Goal: Find contact information: Find contact information

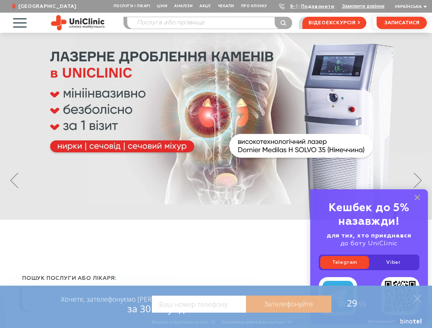
click at [132, 6] on span "Послуги і лікарі" at bounding box center [131, 6] width 43 height 13
click at [254, 6] on span "Про клініку" at bounding box center [254, 6] width 33 height 13
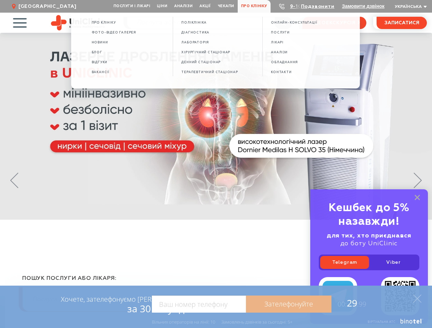
click at [318, 7] on link "Подзвонити" at bounding box center [318, 6] width 34 height 5
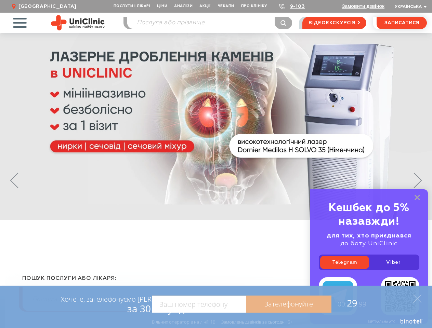
click at [410, 7] on span "Українська" at bounding box center [408, 7] width 27 height 4
click at [19, 23] on span "button" at bounding box center [19, 23] width 28 height 28
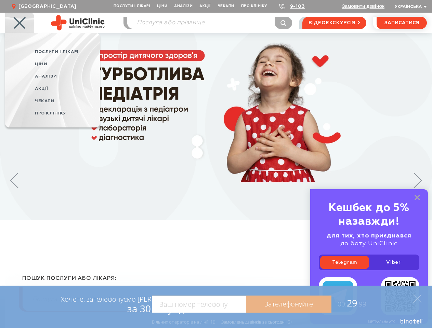
click at [14, 181] on icon at bounding box center [14, 181] width 8 height 16
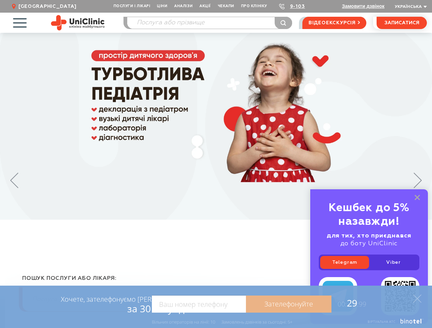
click at [418, 181] on icon at bounding box center [417, 181] width 8 height 16
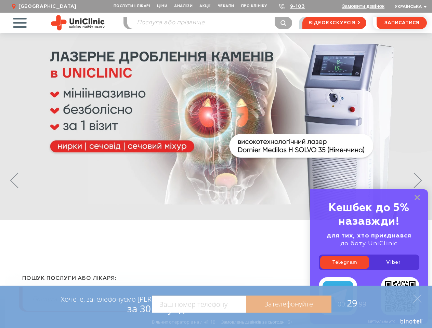
click at [344, 263] on link "Telegram" at bounding box center [344, 262] width 49 height 13
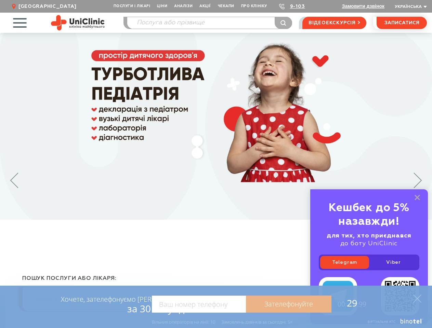
click at [393, 263] on link "Viber" at bounding box center [393, 262] width 49 height 13
